Goal: Contribute content: Contribute content

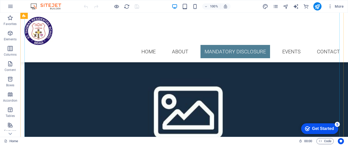
scroll to position [1680, 0]
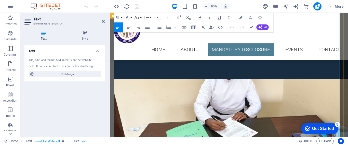
scroll to position [1586, 0]
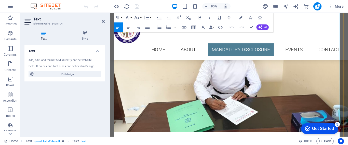
drag, startPoint x: 274, startPoint y: 86, endPoint x: 277, endPoint y: 84, distance: 3.5
drag, startPoint x: 277, startPoint y: 84, endPoint x: 297, endPoint y: 85, distance: 19.6
drag, startPoint x: 274, startPoint y: 86, endPoint x: 300, endPoint y: 84, distance: 25.7
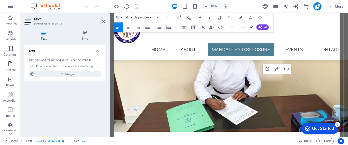
click at [287, 70] on icon "button" at bounding box center [286, 69] width 5 height 4
click at [183, 26] on icon "button" at bounding box center [184, 27] width 6 height 6
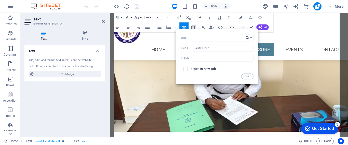
click at [252, 38] on button "Choose Link" at bounding box center [248, 38] width 9 height 8
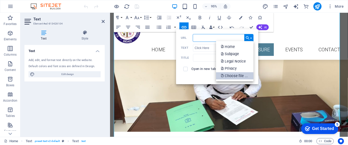
click at [245, 77] on p "Choose file ..." at bounding box center [235, 75] width 28 height 7
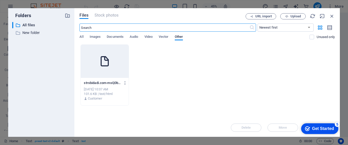
scroll to position [1688, 0]
click at [116, 37] on span "Documents" at bounding box center [115, 37] width 17 height 7
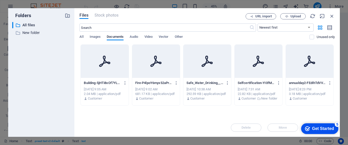
click at [97, 72] on div at bounding box center [105, 61] width 48 height 33
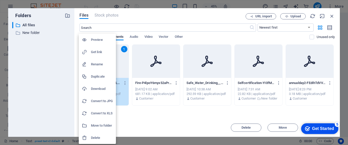
click at [90, 138] on div at bounding box center [86, 137] width 9 height 5
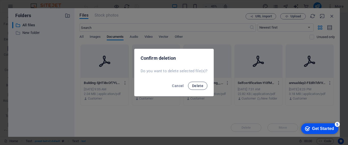
click at [198, 85] on span "Delete" at bounding box center [197, 85] width 11 height 4
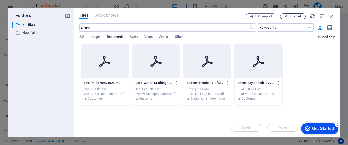
click at [295, 18] on button "Upload" at bounding box center [292, 16] width 25 height 6
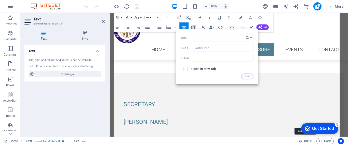
scroll to position [1586, 0]
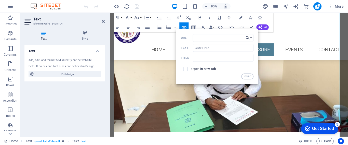
click at [251, 38] on button "Choose Link" at bounding box center [248, 38] width 9 height 8
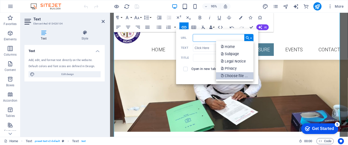
click at [243, 74] on p "Choose file ..." at bounding box center [235, 75] width 28 height 7
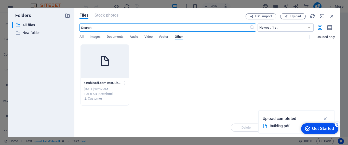
scroll to position [1688, 0]
click at [114, 36] on span "Documents" at bounding box center [115, 37] width 17 height 7
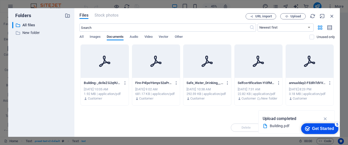
click at [100, 77] on div at bounding box center [105, 61] width 48 height 33
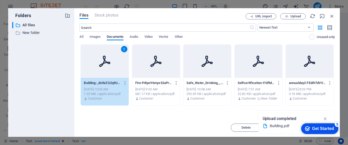
click at [100, 77] on div "1" at bounding box center [105, 61] width 48 height 33
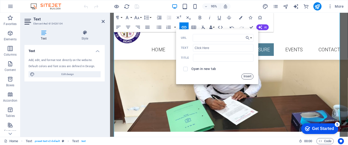
click at [247, 75] on button "Insert" at bounding box center [247, 76] width 12 height 6
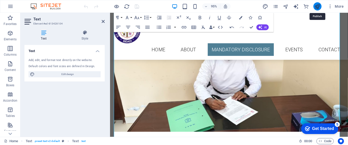
click at [318, 6] on icon "publish" at bounding box center [317, 7] width 6 height 6
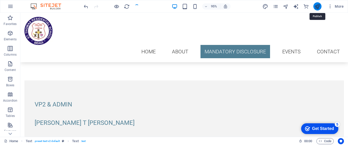
scroll to position [1708, 0]
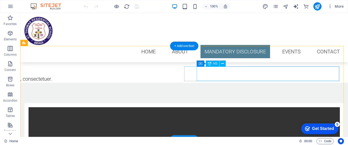
scroll to position [2342, 0]
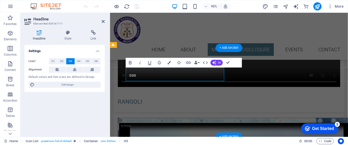
scroll to position [2272, 0]
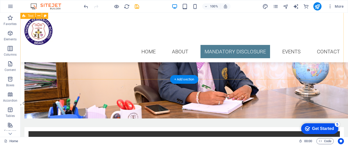
scroll to position [2317, 0]
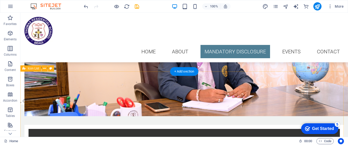
drag, startPoint x: 123, startPoint y: 81, endPoint x: 33, endPoint y: 85, distance: 89.4
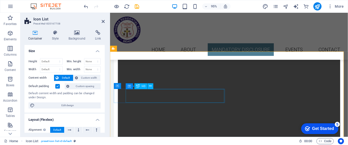
scroll to position [2268, 0]
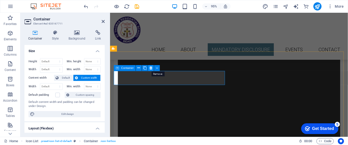
click at [151, 68] on icon at bounding box center [150, 67] width 3 height 5
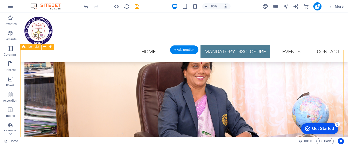
scroll to position [2338, 0]
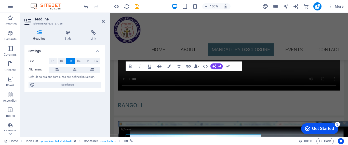
scroll to position [2268, 0]
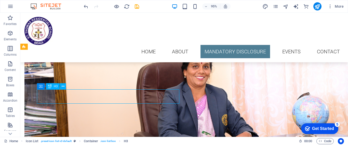
scroll to position [2338, 0]
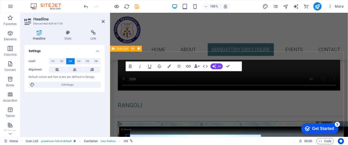
scroll to position [2268, 0]
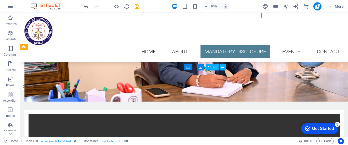
scroll to position [2338, 0]
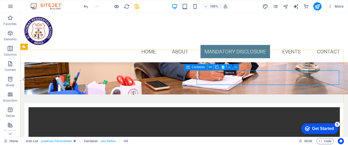
click at [221, 67] on button at bounding box center [223, 67] width 6 height 6
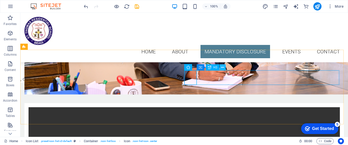
click at [220, 68] on button at bounding box center [222, 67] width 6 height 6
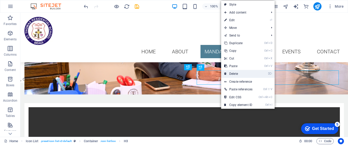
click at [229, 72] on link "⌦ Delete" at bounding box center [238, 74] width 34 height 8
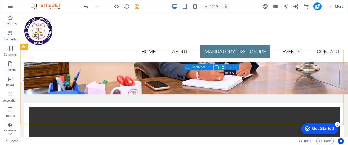
click at [222, 67] on icon at bounding box center [222, 66] width 3 height 5
click at [221, 67] on button at bounding box center [223, 67] width 6 height 6
click at [221, 66] on button at bounding box center [223, 67] width 6 height 6
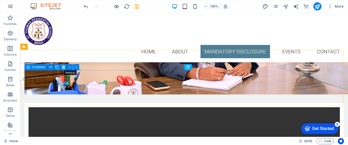
click at [64, 66] on icon at bounding box center [63, 66] width 3 height 5
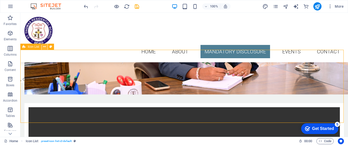
click at [45, 45] on icon at bounding box center [44, 46] width 3 height 5
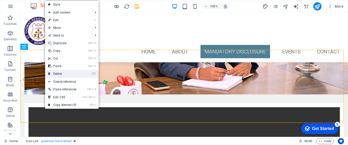
click at [57, 73] on link "⌦ Delete" at bounding box center [62, 74] width 34 height 8
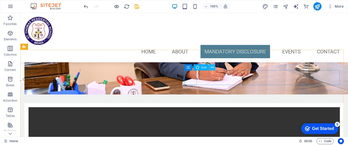
click at [213, 68] on icon at bounding box center [212, 67] width 3 height 5
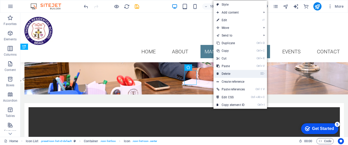
click at [223, 73] on link "⌦ Delete" at bounding box center [230, 74] width 34 height 8
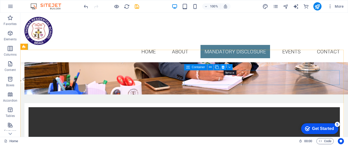
click at [221, 66] on button at bounding box center [223, 67] width 6 height 6
click at [222, 67] on icon at bounding box center [222, 67] width 3 height 5
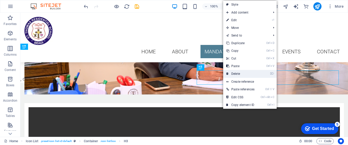
drag, startPoint x: 228, startPoint y: 71, endPoint x: 208, endPoint y: 60, distance: 23.2
click at [228, 71] on icon at bounding box center [227, 74] width 3 height 8
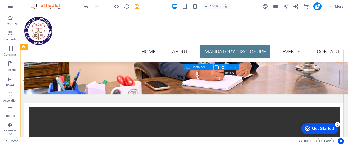
click at [222, 66] on icon at bounding box center [222, 66] width 3 height 5
click at [221, 67] on button at bounding box center [223, 67] width 6 height 6
click at [213, 67] on icon at bounding box center [212, 67] width 3 height 5
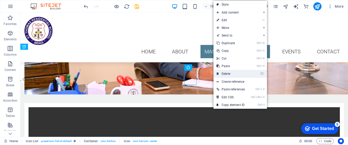
click at [218, 71] on icon at bounding box center [217, 74] width 3 height 8
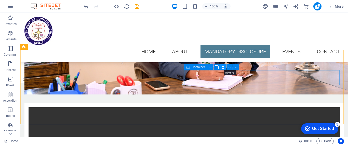
drag, startPoint x: 221, startPoint y: 67, endPoint x: 201, endPoint y: 54, distance: 24.2
click at [221, 67] on button at bounding box center [223, 67] width 6 height 6
click at [221, 67] on icon at bounding box center [222, 67] width 3 height 5
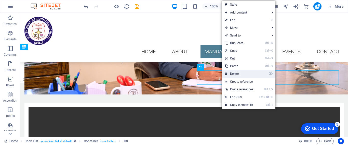
click at [232, 72] on link "⌦ Delete" at bounding box center [239, 74] width 34 height 8
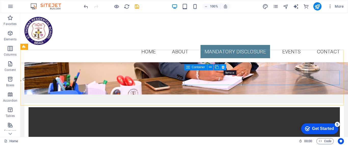
click at [222, 66] on icon at bounding box center [222, 66] width 3 height 5
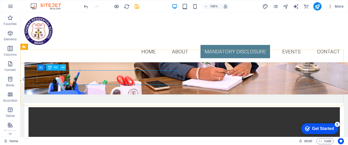
click at [63, 67] on icon at bounding box center [63, 67] width 3 height 5
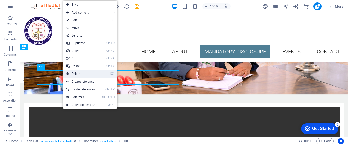
drag, startPoint x: 80, startPoint y: 72, endPoint x: 60, endPoint y: 60, distance: 23.9
click at [80, 72] on link "⌦ Delete" at bounding box center [80, 74] width 34 height 8
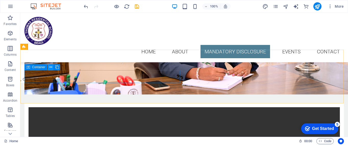
click at [49, 66] on button at bounding box center [51, 67] width 6 height 6
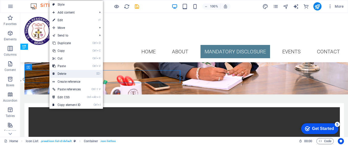
click at [56, 72] on link "⌦ Delete" at bounding box center [66, 74] width 34 height 8
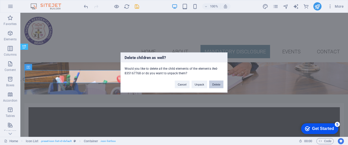
click at [215, 85] on button "Delete" at bounding box center [216, 84] width 14 height 8
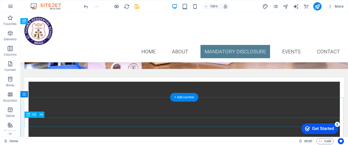
scroll to position [2389, 0]
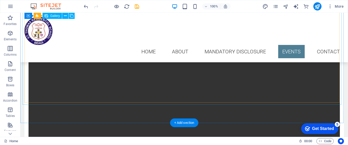
scroll to position [2669, 0]
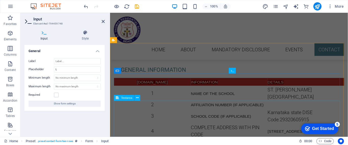
scroll to position [2568, 0]
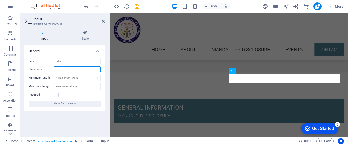
click at [67, 67] on input "L" at bounding box center [77, 69] width 47 height 6
type input "."
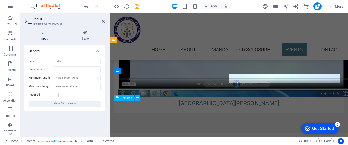
scroll to position [2669, 0]
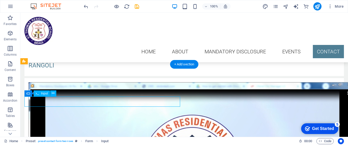
scroll to position [2568, 0]
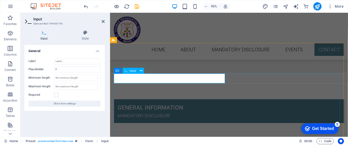
type input "."
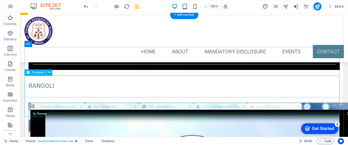
scroll to position [2720, 0]
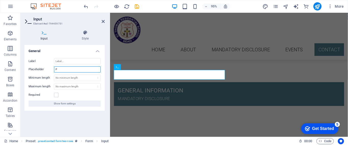
click at [61, 68] on input "P" at bounding box center [77, 69] width 47 height 6
type input "."
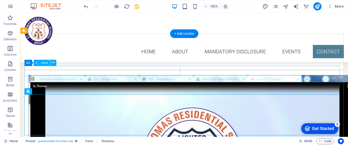
scroll to position [2688, 0]
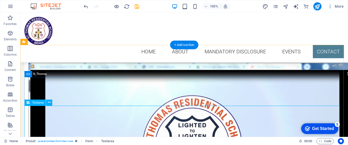
scroll to position [2587, 0]
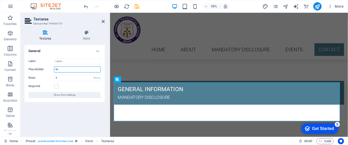
click at [72, 70] on input "M" at bounding box center [77, 69] width 47 height 6
type input "."
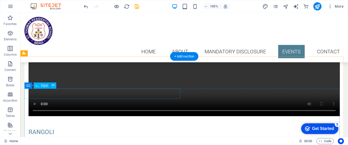
scroll to position [2691, 0]
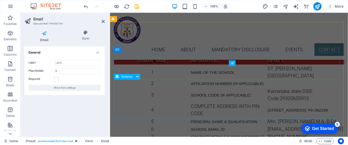
scroll to position [2590, 0]
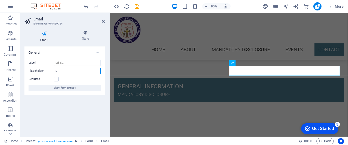
click at [81, 72] on input "E" at bounding box center [77, 71] width 47 height 6
type input "."
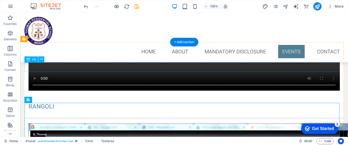
scroll to position [2666, 0]
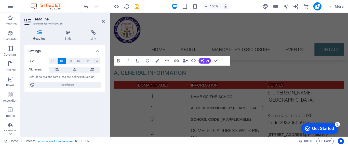
scroll to position [2565, 0]
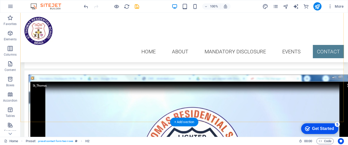
scroll to position [2762, 0]
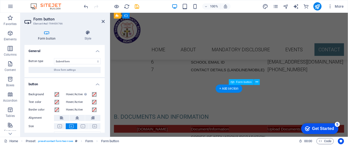
scroll to position [2641, 0]
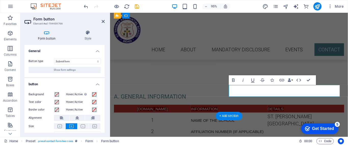
type button "Send"
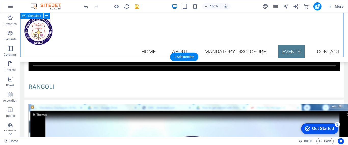
scroll to position [2660, 0]
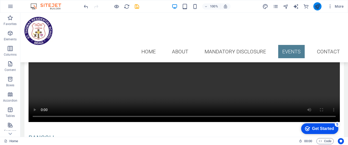
click at [320, 6] on button "publish" at bounding box center [317, 6] width 8 height 8
